Goal: Task Accomplishment & Management: Complete application form

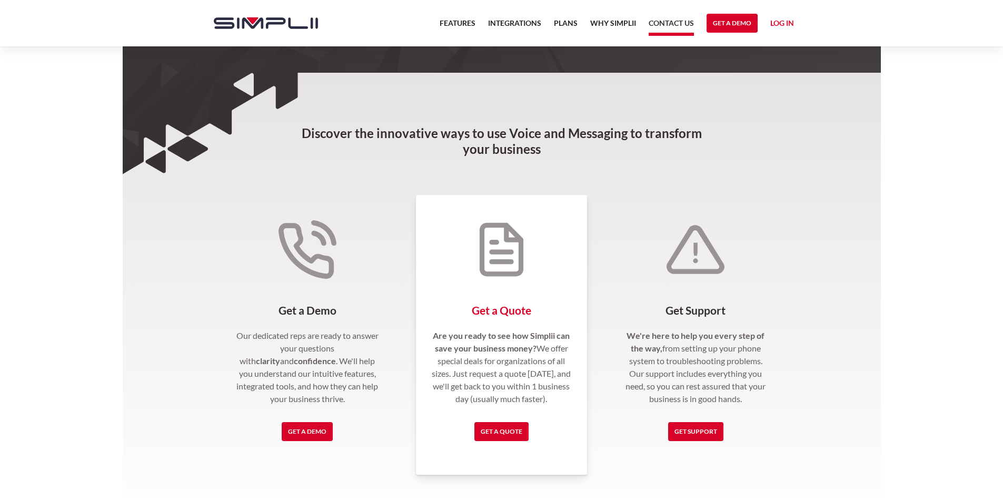
scroll to position [158, 0]
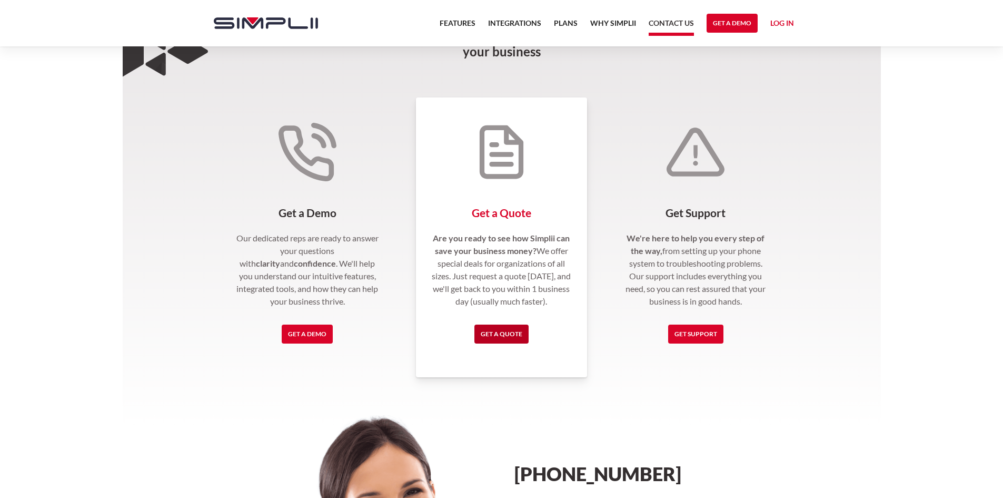
click at [493, 332] on link "Get a Quote" at bounding box center [501, 333] width 54 height 19
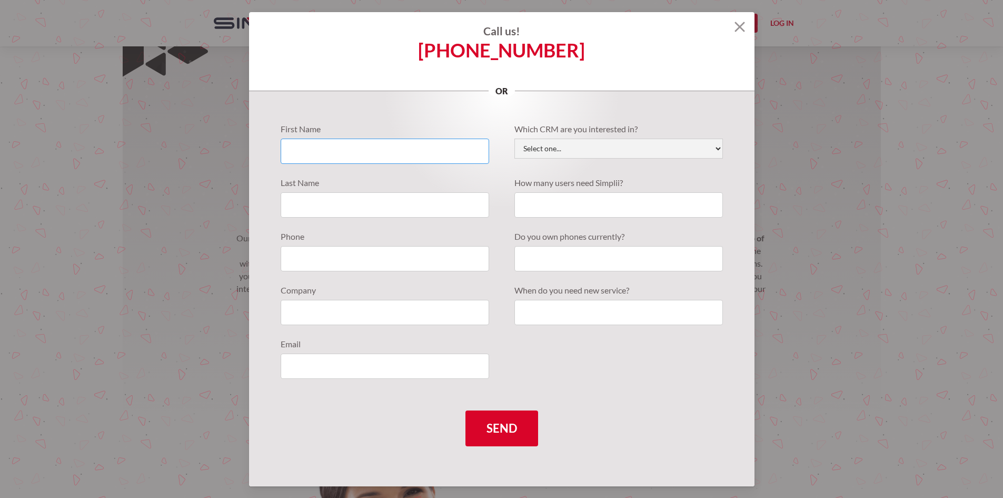
click at [321, 150] on input "Quote Requests" at bounding box center [385, 150] width 208 height 25
type input "rafa"
click at [694, 154] on select "Select one... Active Campaign Autotask ChildCareCRM [DOMAIN_NAME] ConnectWise C…" at bounding box center [618, 148] width 208 height 20
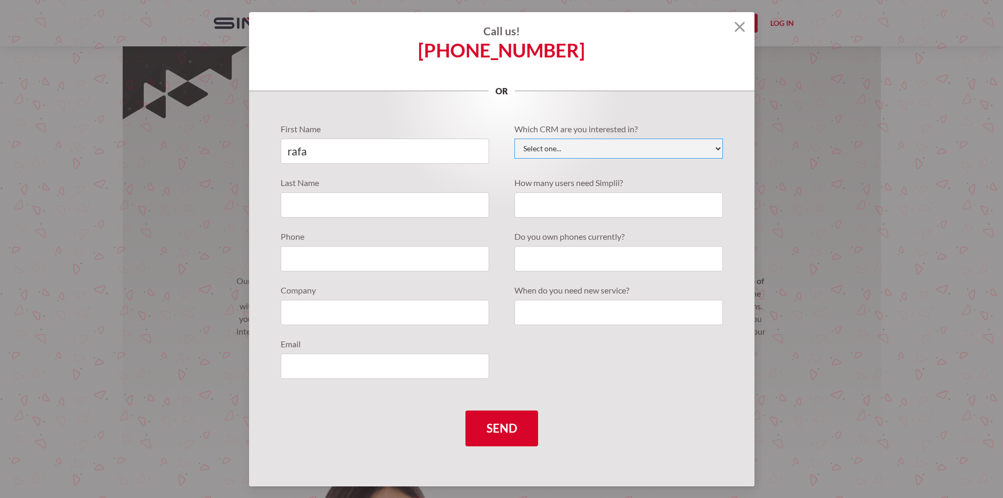
scroll to position [7, 0]
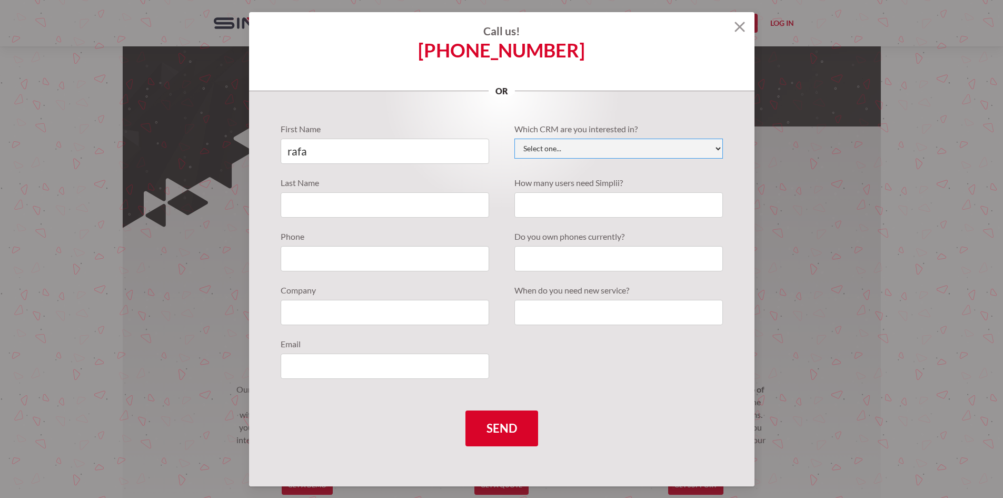
click at [578, 148] on select "Select one... Active Campaign Autotask ChildCareCRM [DOMAIN_NAME] ConnectWise C…" at bounding box center [618, 148] width 208 height 20
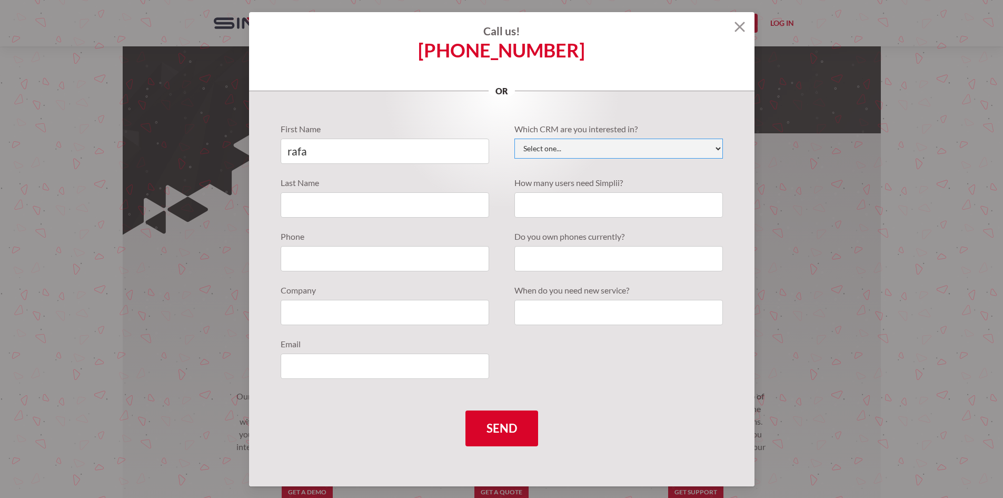
click at [578, 148] on select "Select one... Active Campaign Autotask ChildCareCRM [DOMAIN_NAME] ConnectWise C…" at bounding box center [618, 148] width 208 height 20
select select "JobNimbus"
click at [573, 152] on select "Select one... Active Campaign Autotask ChildCareCRM [DOMAIN_NAME] ConnectWise C…" at bounding box center [618, 148] width 208 height 20
click at [436, 191] on div "Last Name" at bounding box center [385, 196] width 208 height 41
click at [429, 199] on input "Quote Requests" at bounding box center [385, 204] width 208 height 25
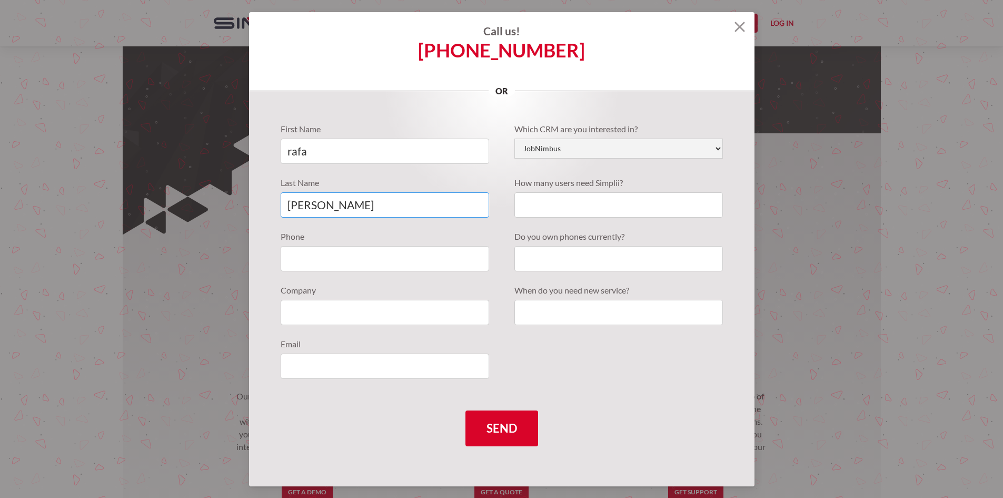
type input "[PERSON_NAME]"
click at [648, 198] on input "Quote Requests" at bounding box center [618, 204] width 208 height 25
type input "2"
type input "1"
click at [331, 270] on input "Quote Requests" at bounding box center [385, 258] width 208 height 25
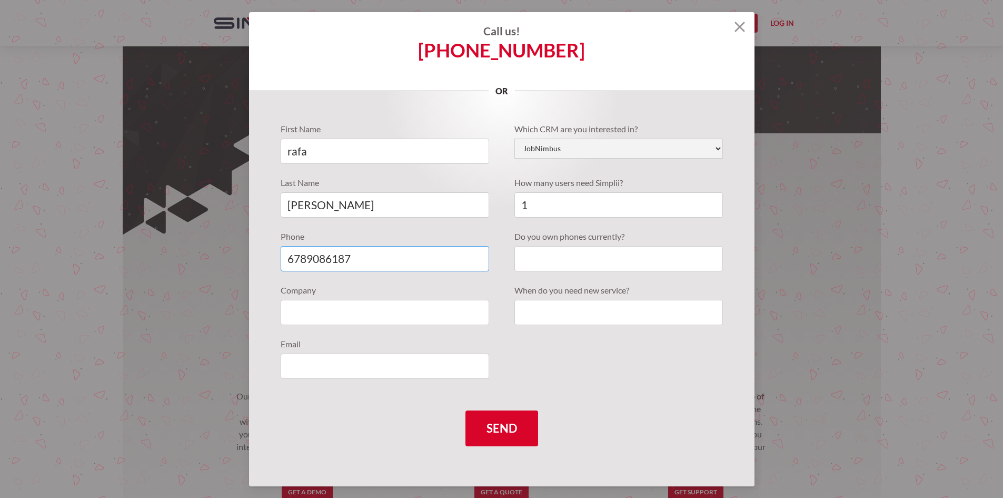
type input "6789086187"
click at [643, 261] on input "Quote Requests" at bounding box center [618, 258] width 208 height 25
type input "yes"
click at [615, 309] on input "Quote Requests" at bounding box center [618, 312] width 208 height 25
click at [366, 319] on input "Quote Requests" at bounding box center [385, 312] width 208 height 25
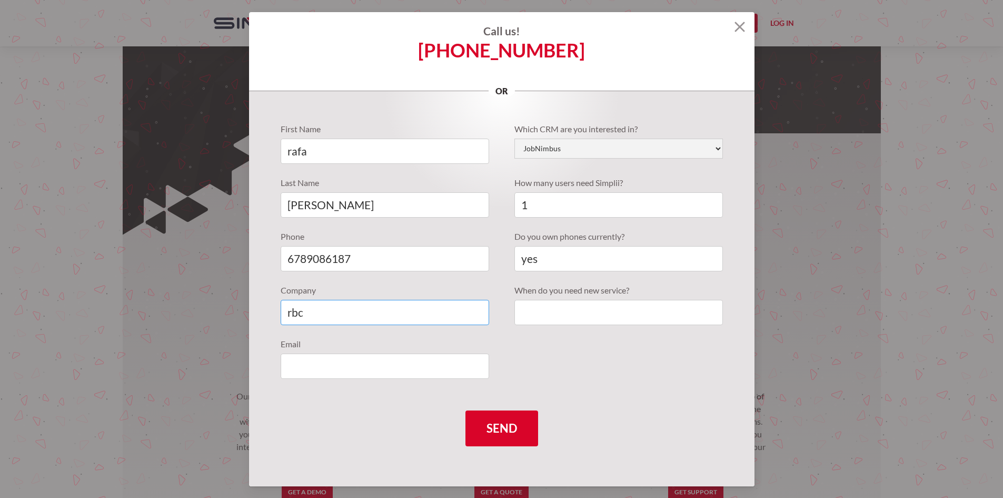
type input "rbc"
type input "[EMAIL_ADDRESS][DOMAIN_NAME]"
click at [575, 305] on input "Quote Requests" at bounding box center [618, 312] width 208 height 25
type input "soon"
click at [502, 435] on input "Send" at bounding box center [501, 428] width 73 height 36
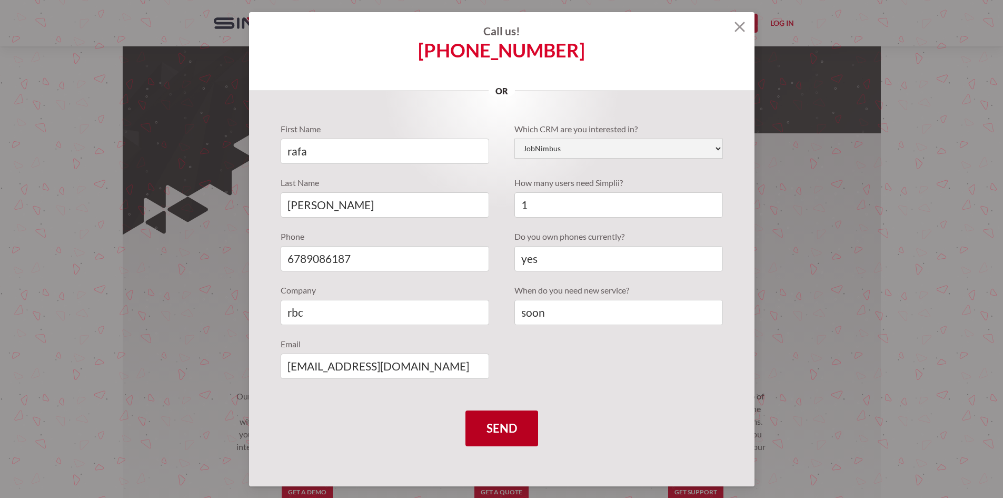
type input "Please wait..."
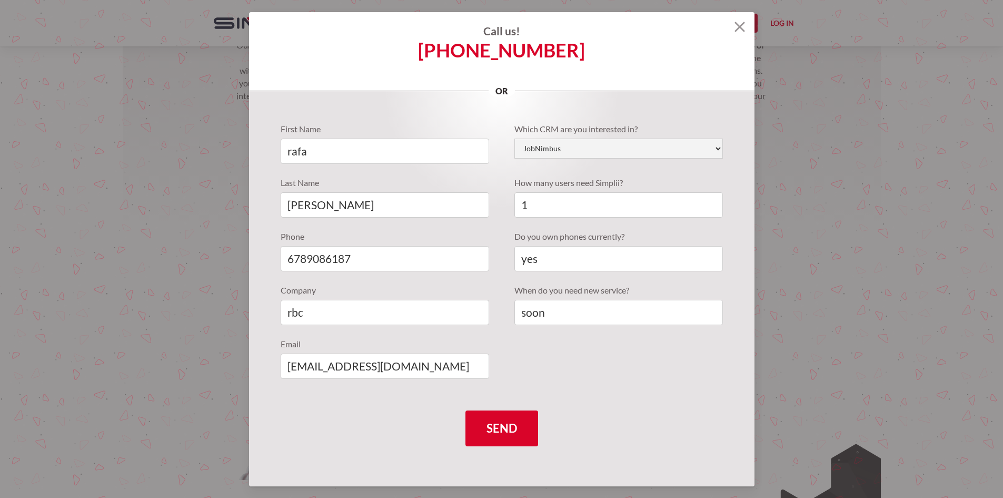
scroll to position [472, 0]
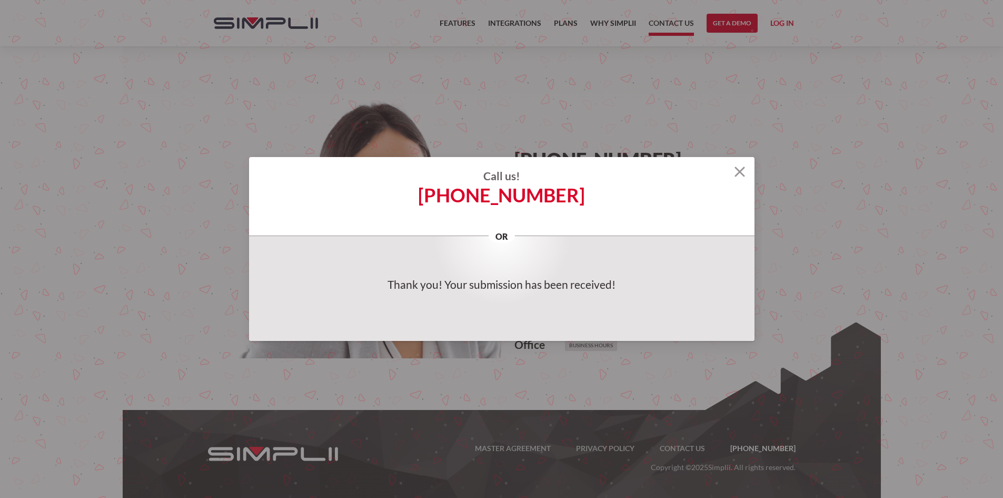
click at [742, 164] on div "Call us! [PHONE_NUMBER] or" at bounding box center [501, 196] width 505 height 79
click at [737, 167] on img at bounding box center [739, 171] width 11 height 11
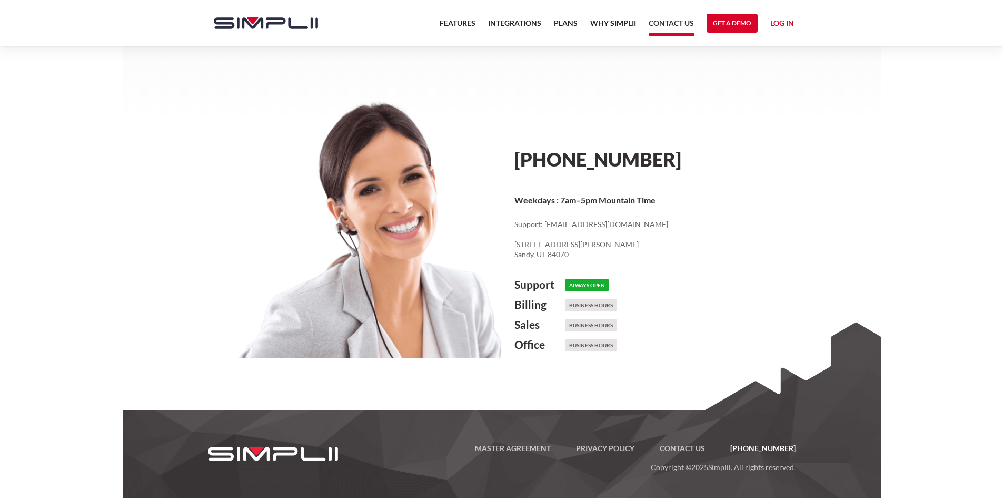
drag, startPoint x: 341, startPoint y: 25, endPoint x: 241, endPoint y: 19, distance: 100.2
click at [241, 19] on div "Features Integrations PRoducts Plans Why Simplii Contact US Master Agreement Ge…" at bounding box center [502, 23] width 616 height 46
click at [711, 200] on p "Weekdays : 7am–5pm Mountain Time" at bounding box center [657, 200] width 286 height 13
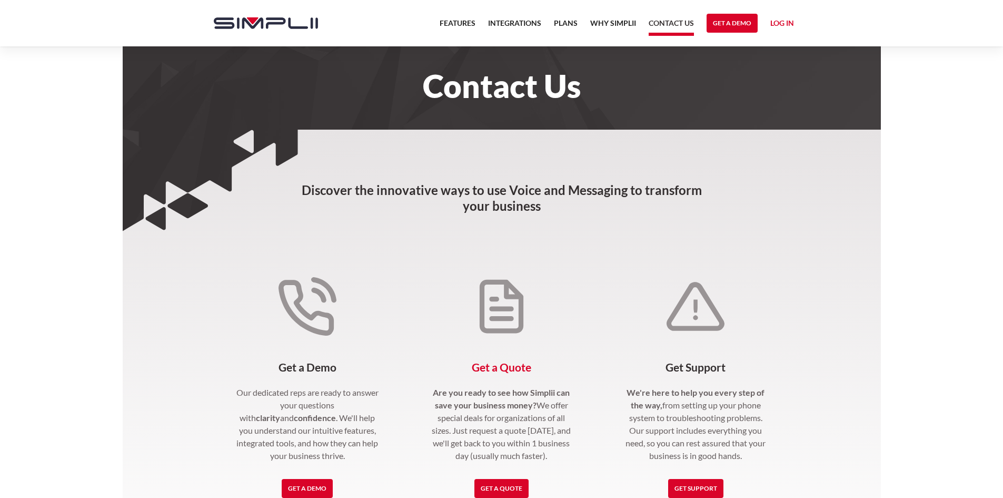
scroll to position [0, 0]
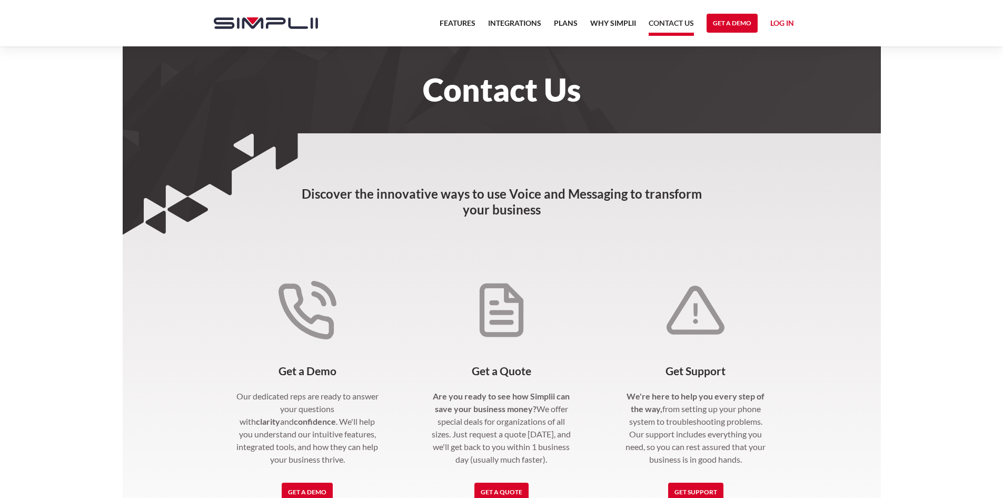
click at [778, 22] on link "Log in" at bounding box center [782, 25] width 24 height 16
